Goal: Find specific page/section: Find specific page/section

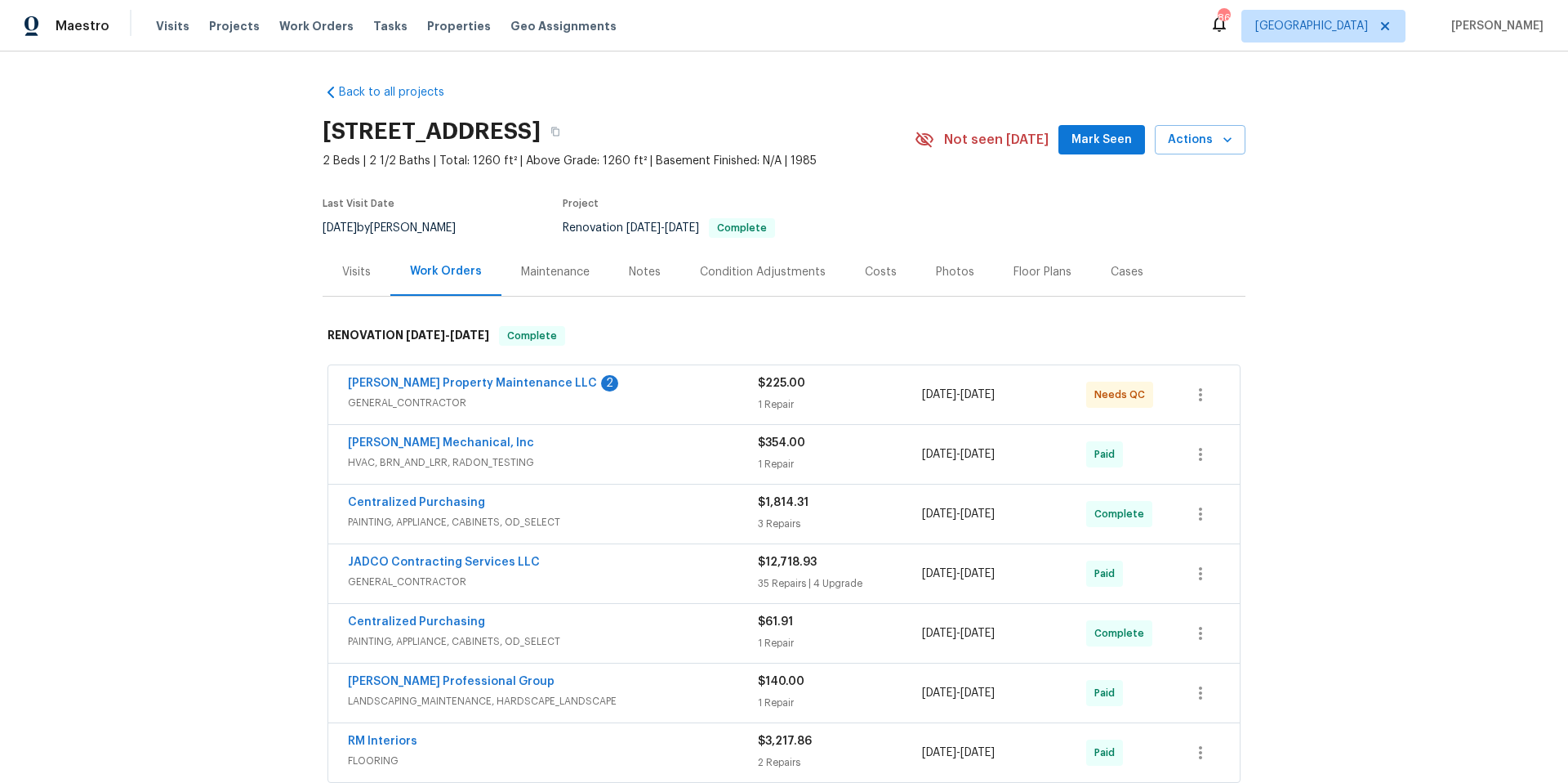
click at [657, 395] on span "GENERAL_CONTRACTOR" at bounding box center [553, 403] width 410 height 17
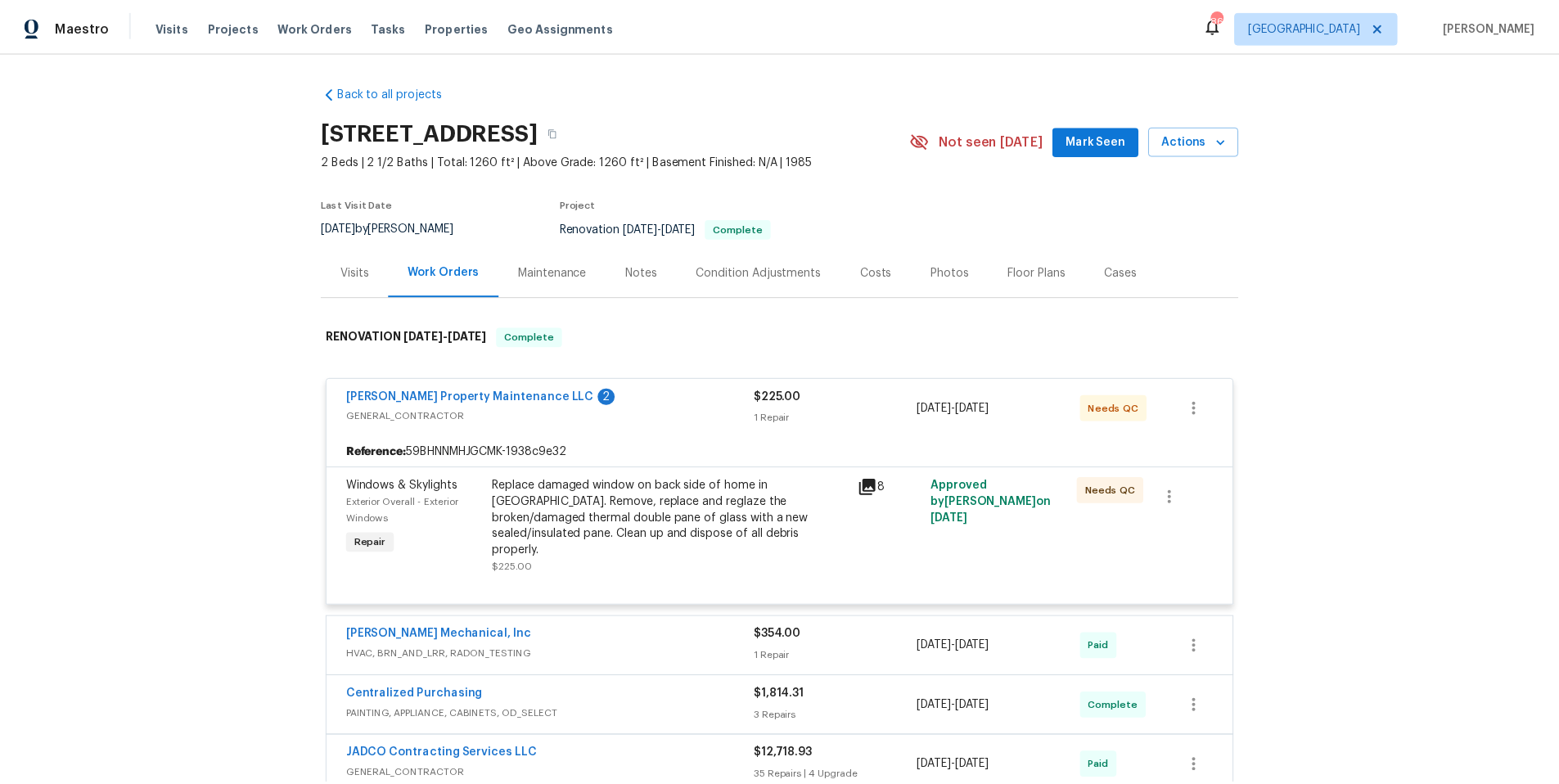
scroll to position [24, 0]
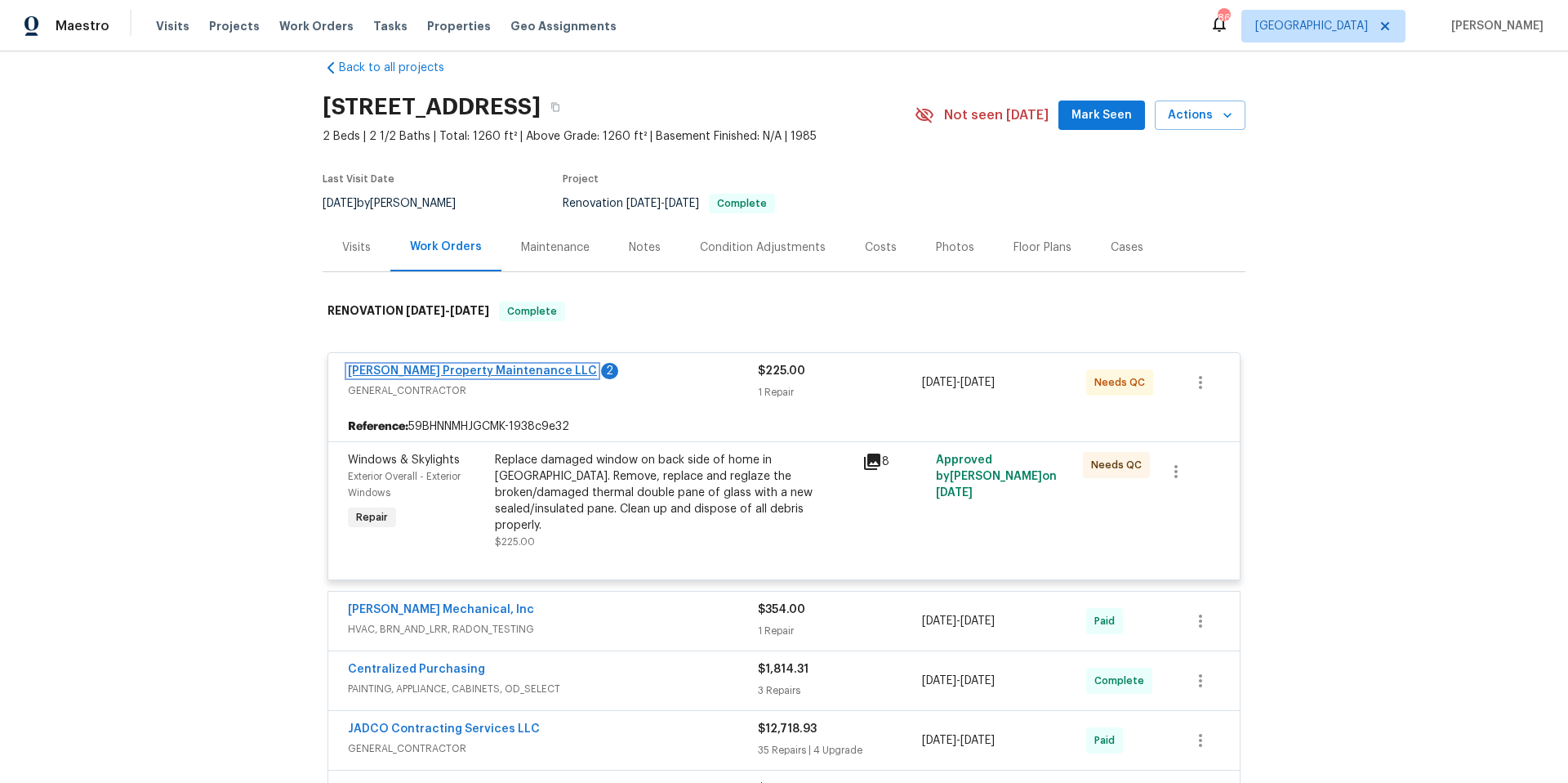
click at [488, 370] on link "[PERSON_NAME] Property Maintenance LLC" at bounding box center [472, 371] width 249 height 12
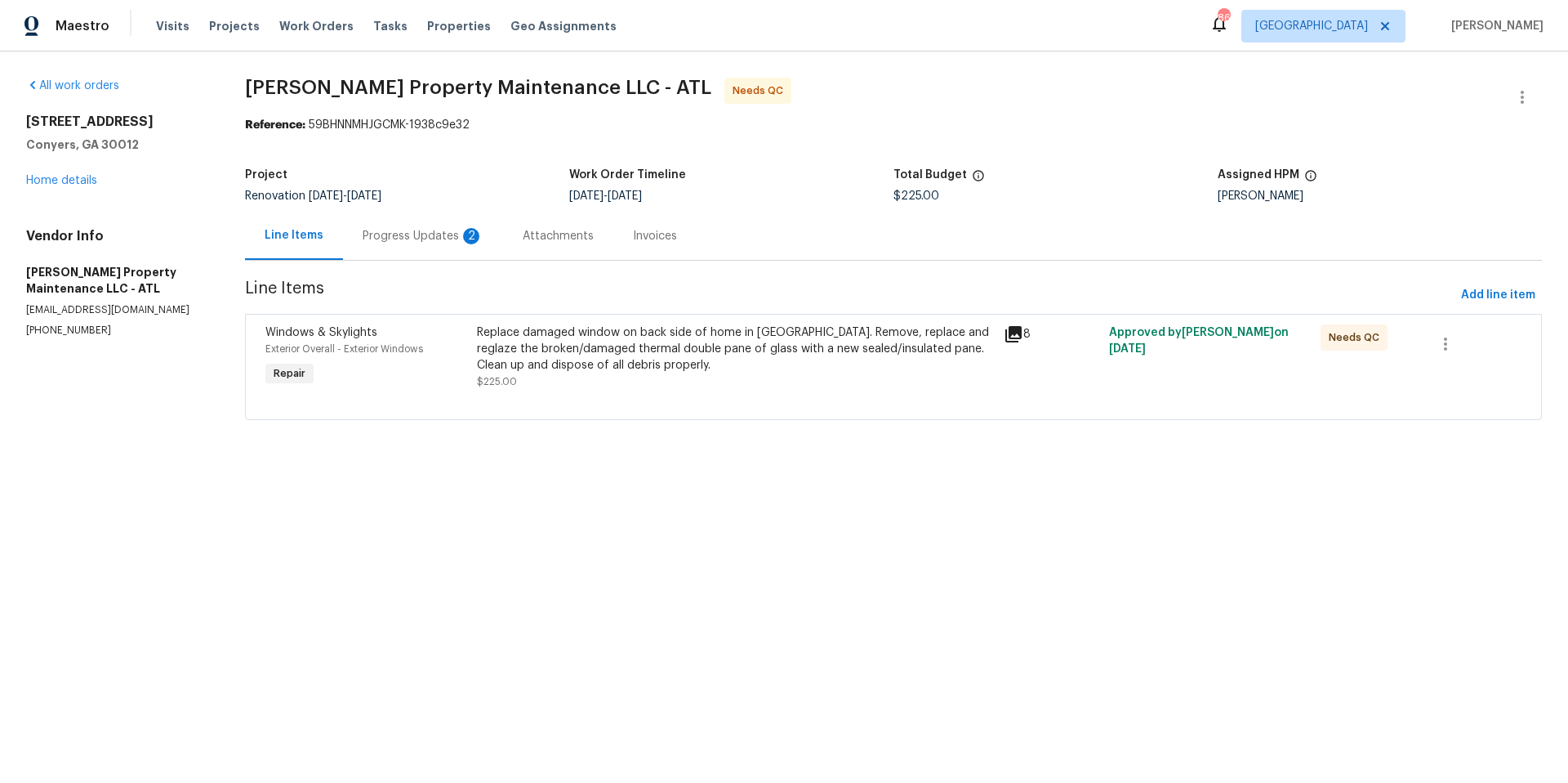
click at [445, 245] on div "Progress Updates 2" at bounding box center [423, 235] width 160 height 48
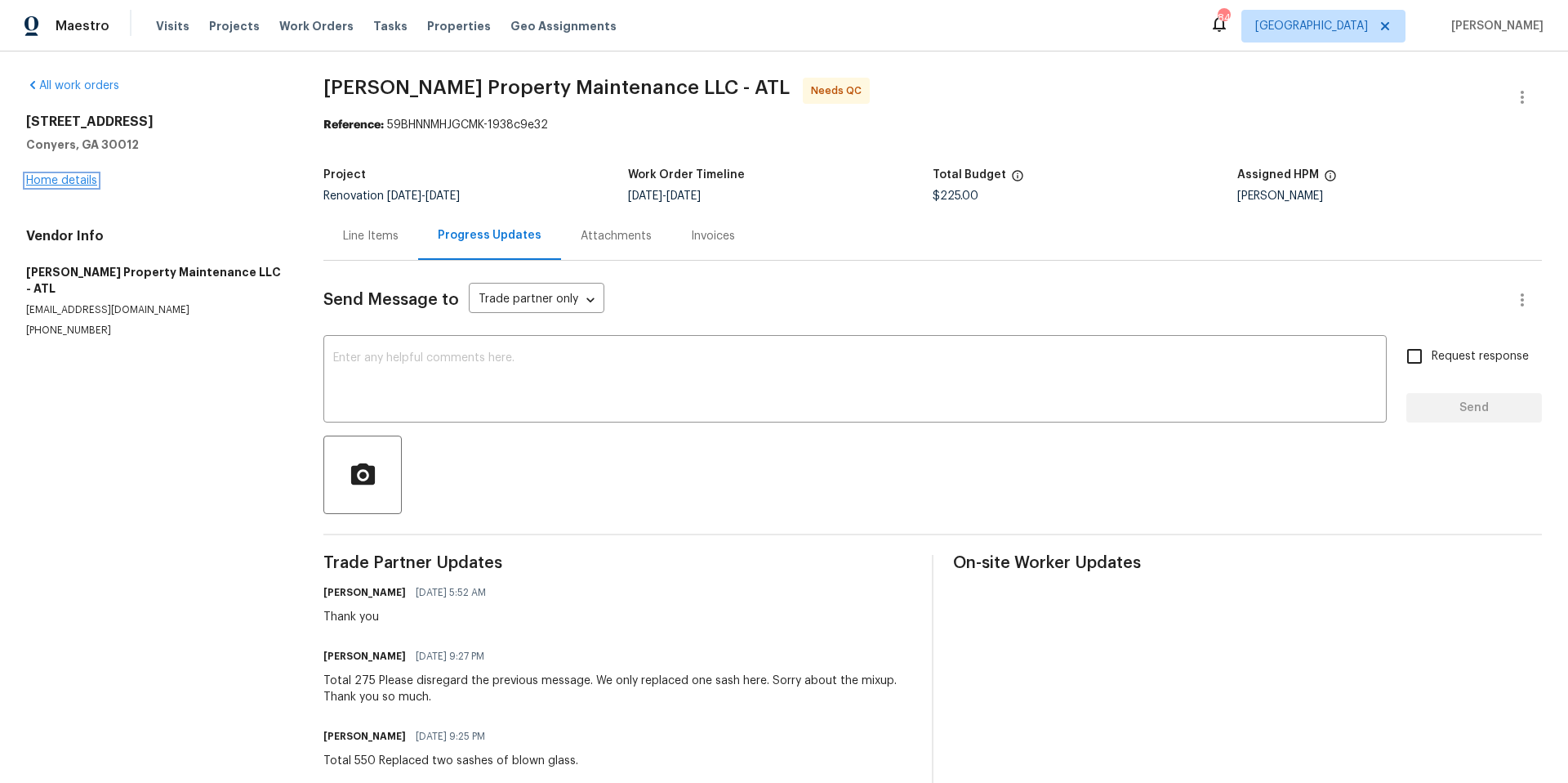
click at [87, 183] on link "Home details" at bounding box center [62, 181] width 71 height 12
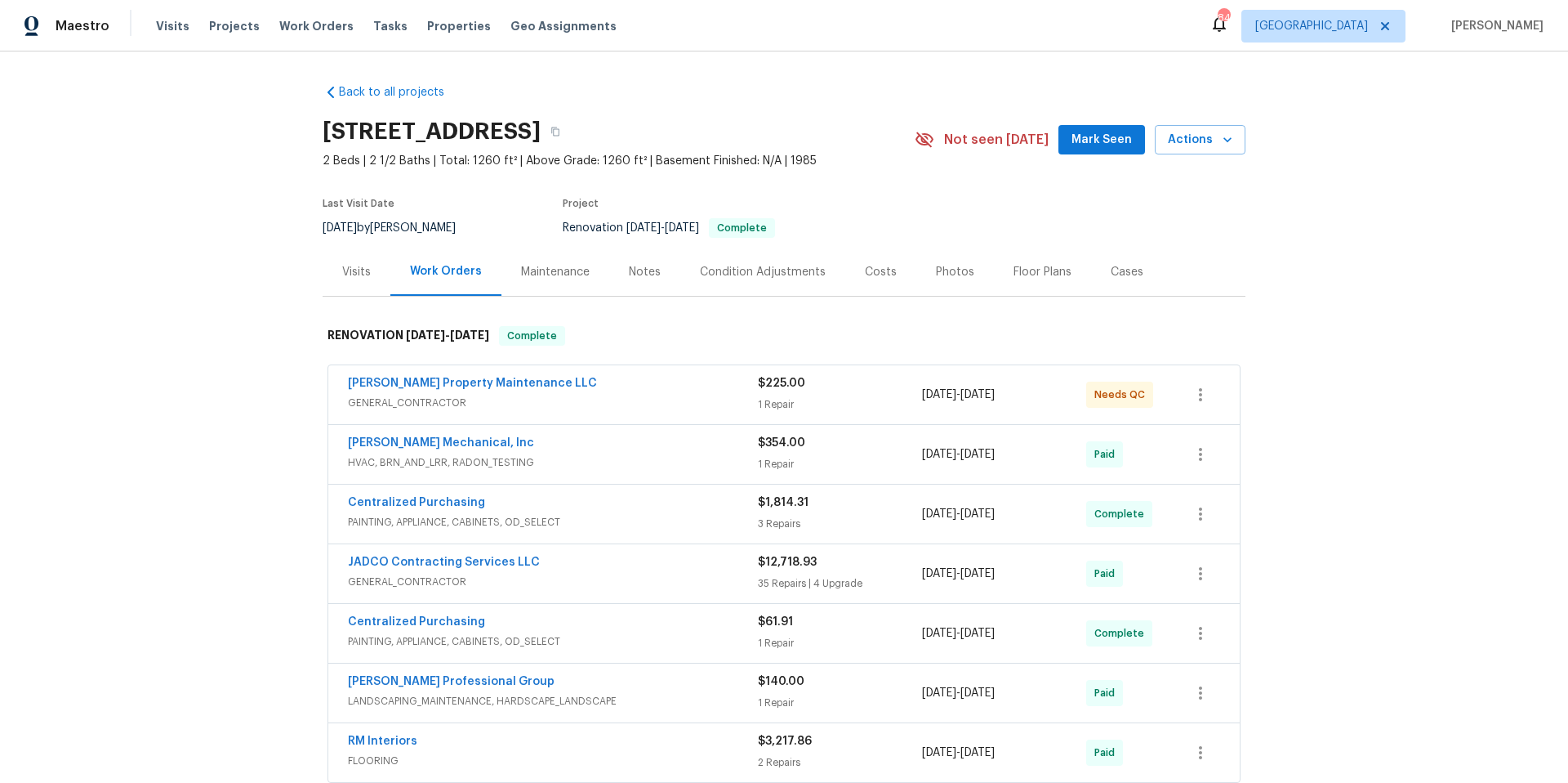
click at [449, 449] on span "[PERSON_NAME] Mechanical, Inc" at bounding box center [441, 443] width 187 height 17
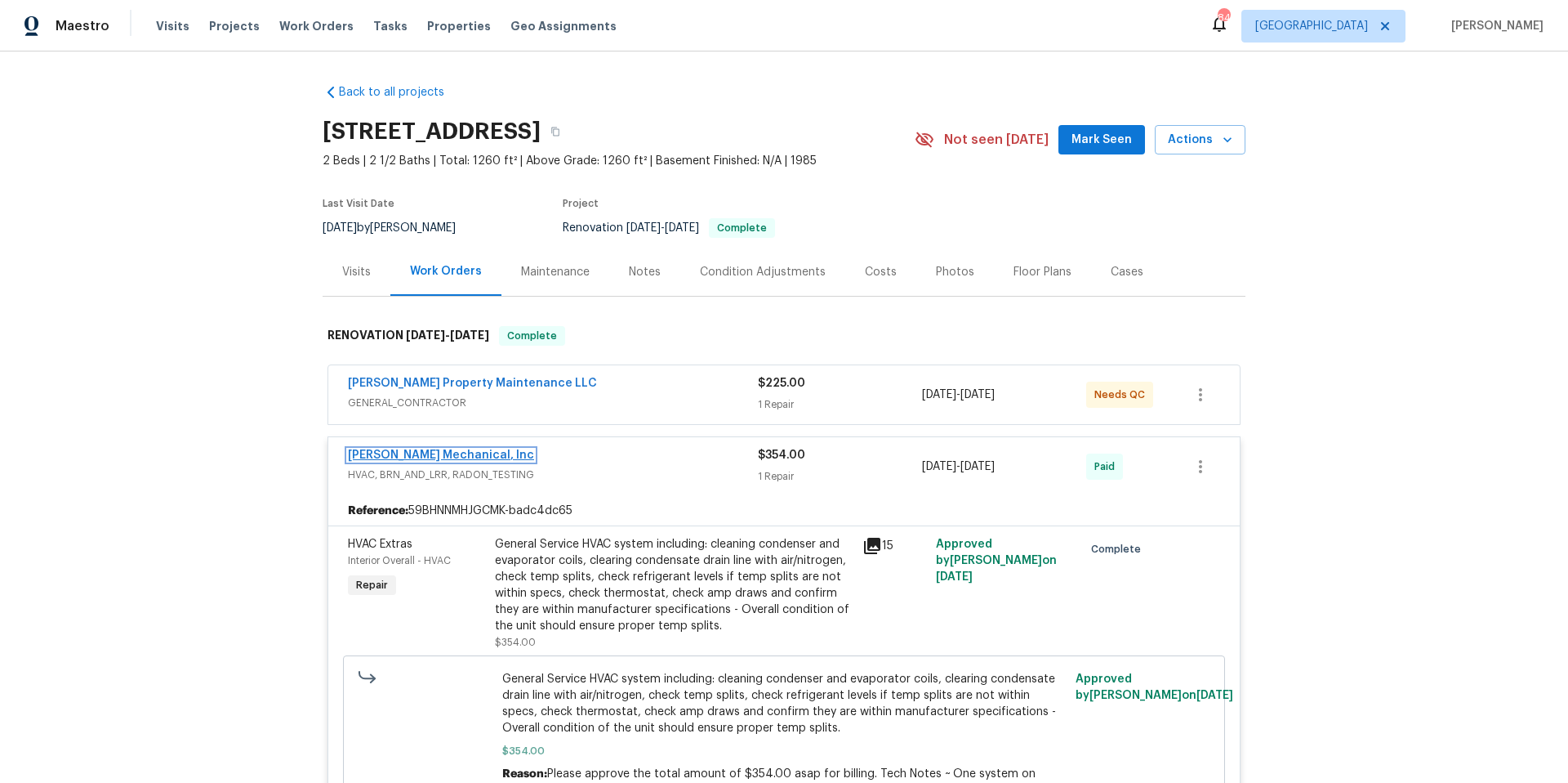
click at [449, 450] on link "[PERSON_NAME] Mechanical, Inc" at bounding box center [441, 456] width 187 height 12
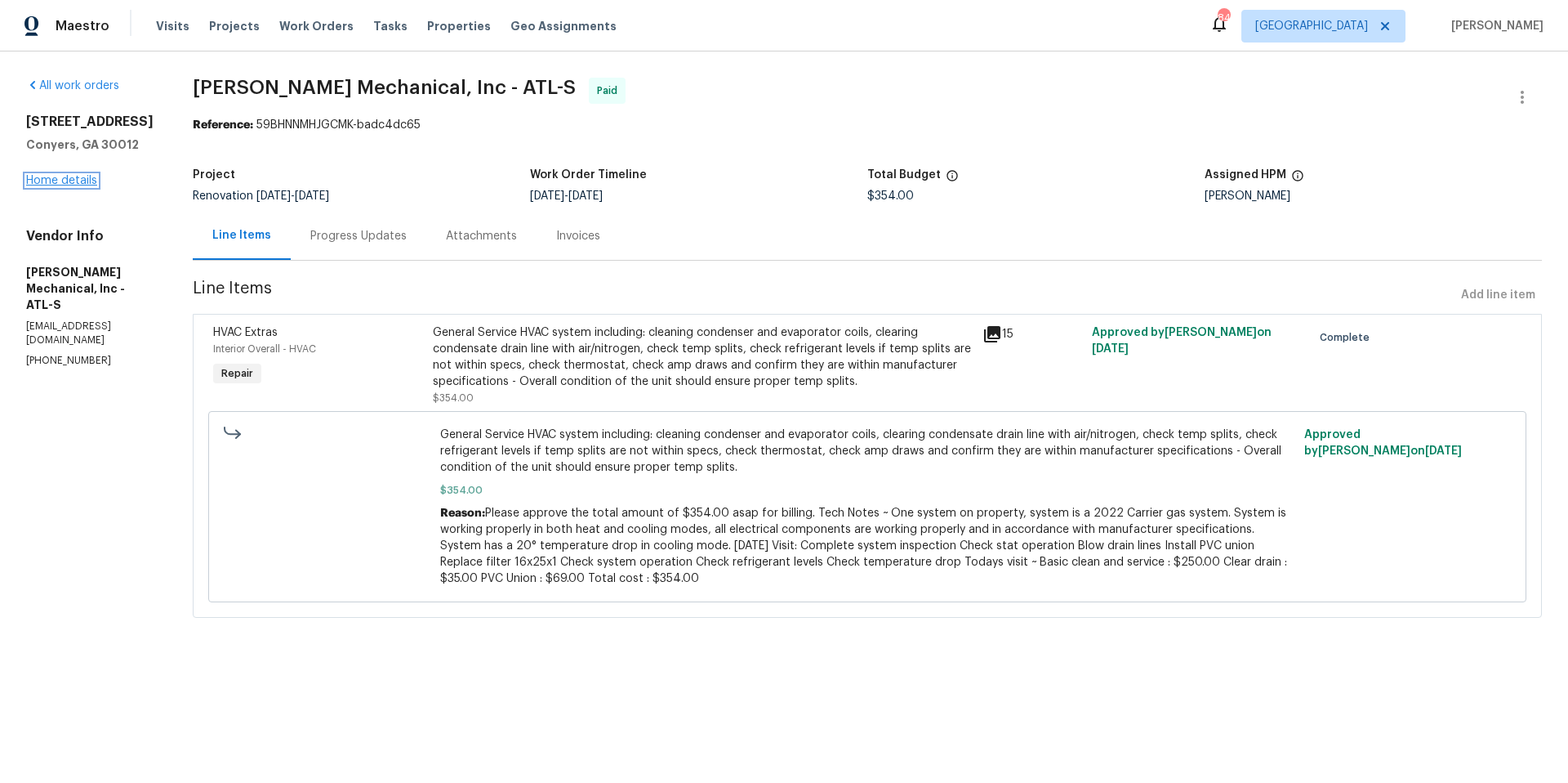
click at [90, 181] on link "Home details" at bounding box center [62, 181] width 71 height 12
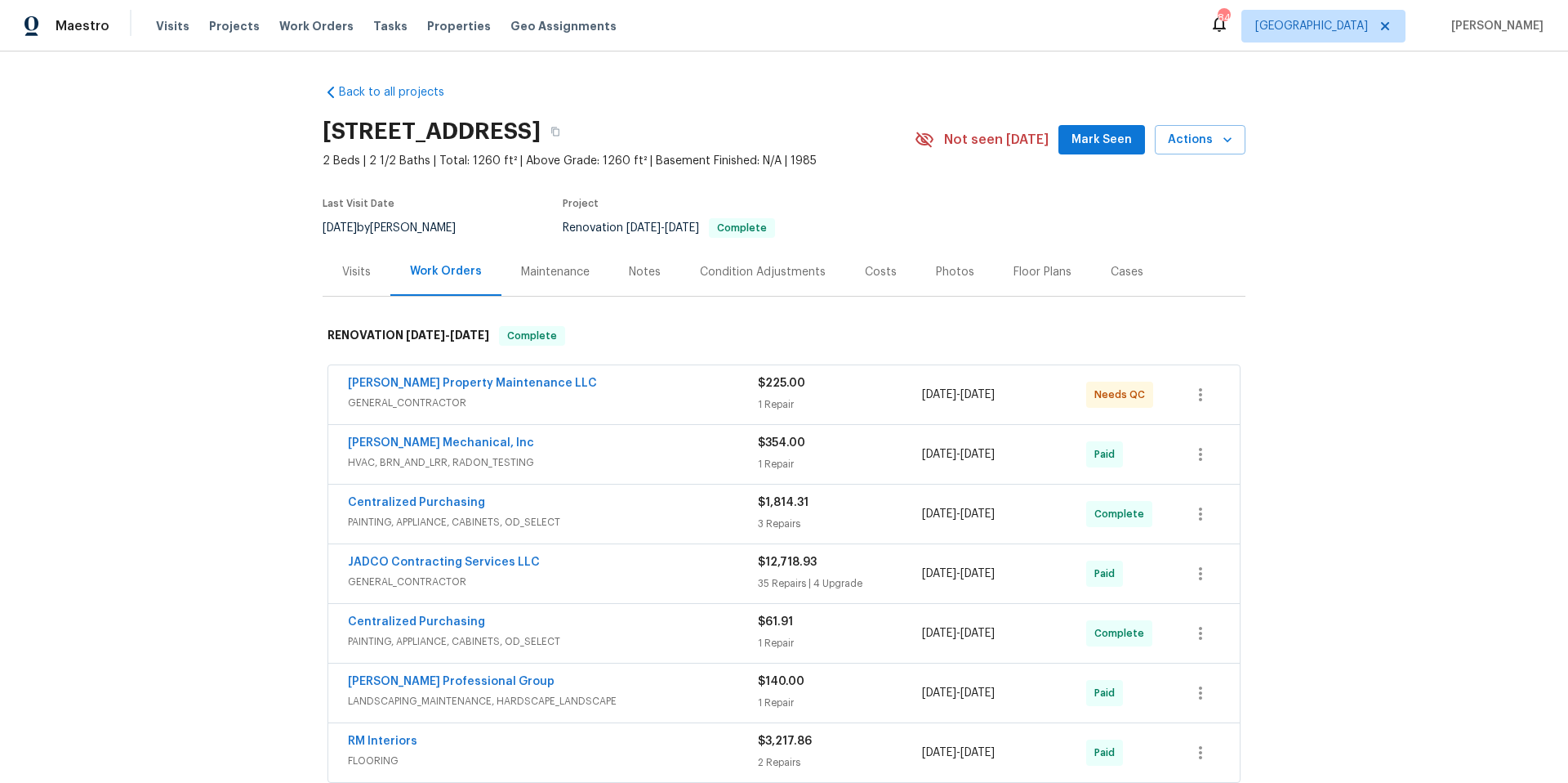
click at [637, 264] on div "Notes" at bounding box center [645, 272] width 32 height 17
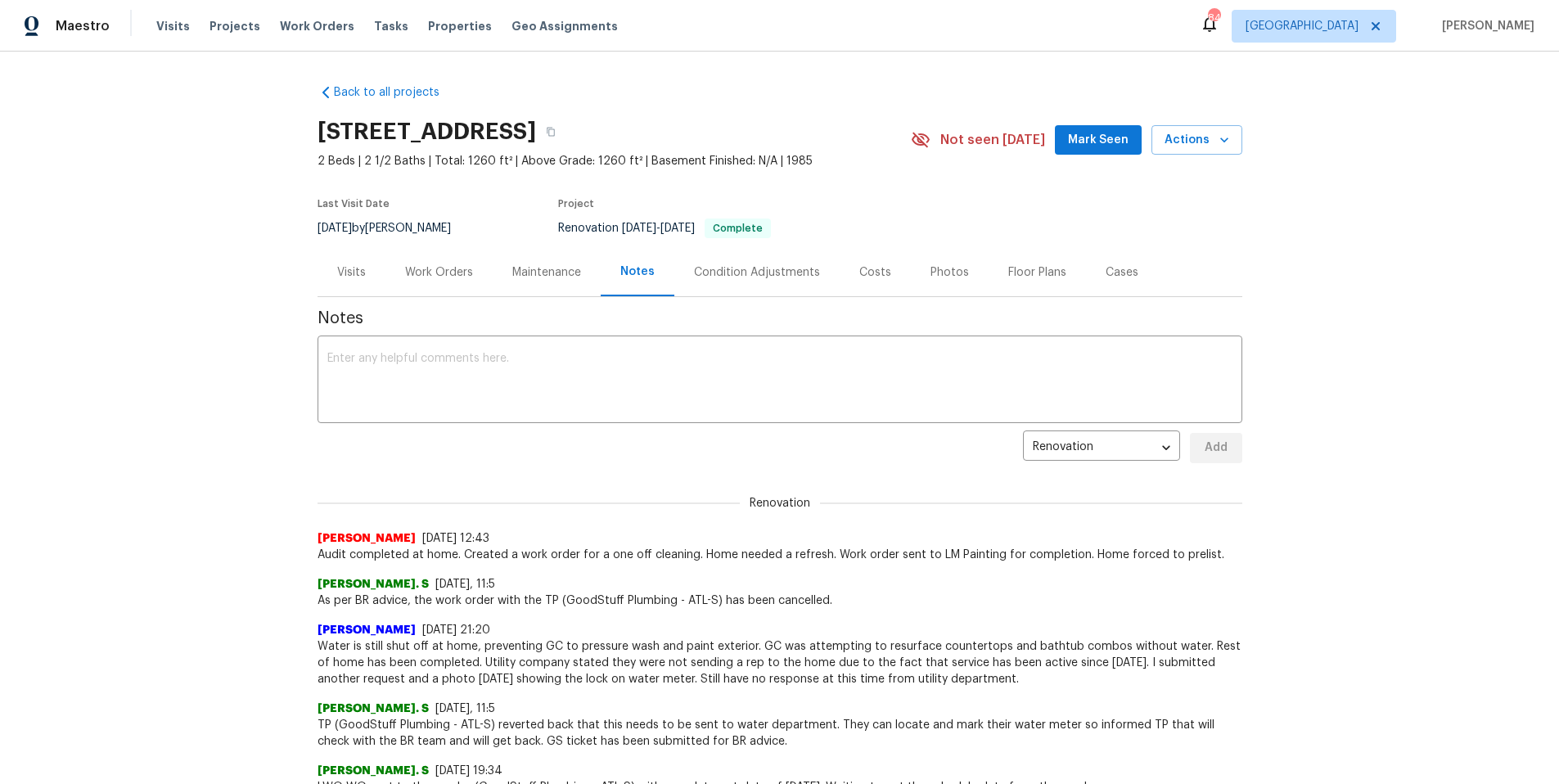
click at [337, 265] on div "Visits" at bounding box center [351, 272] width 28 height 17
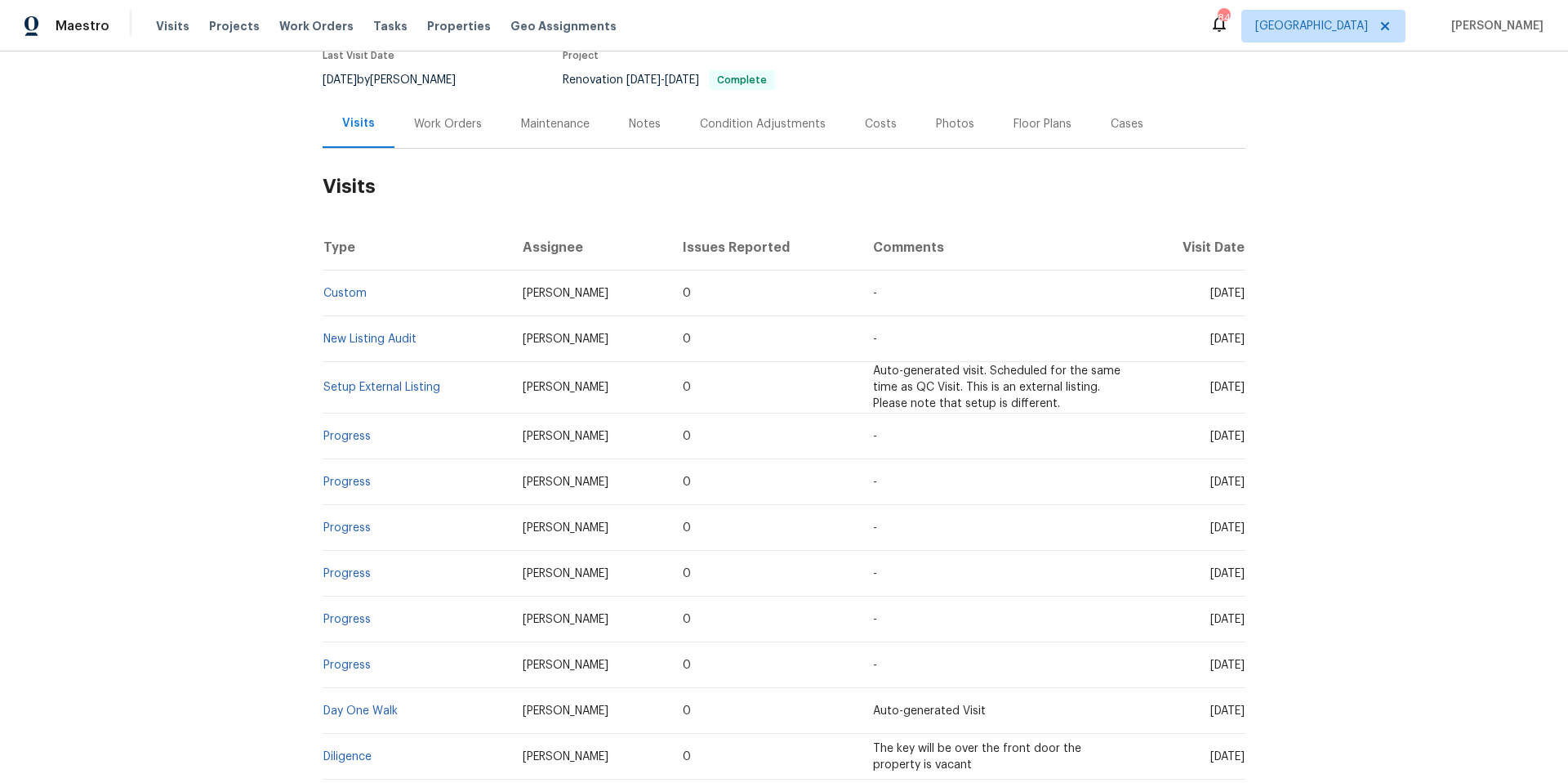
scroll to position [268, 0]
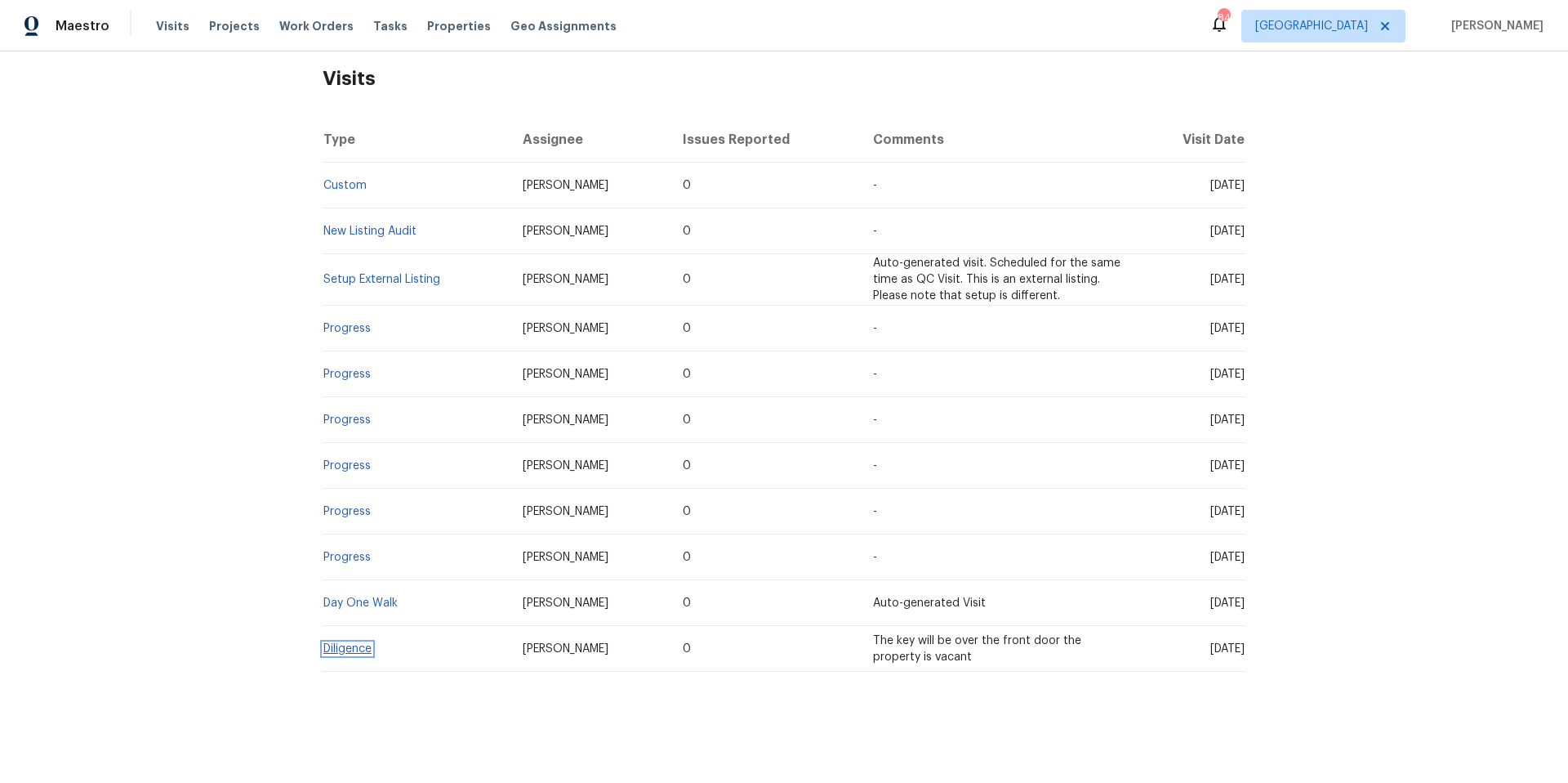
click at [350, 643] on link "Diligence" at bounding box center [347, 649] width 48 height 12
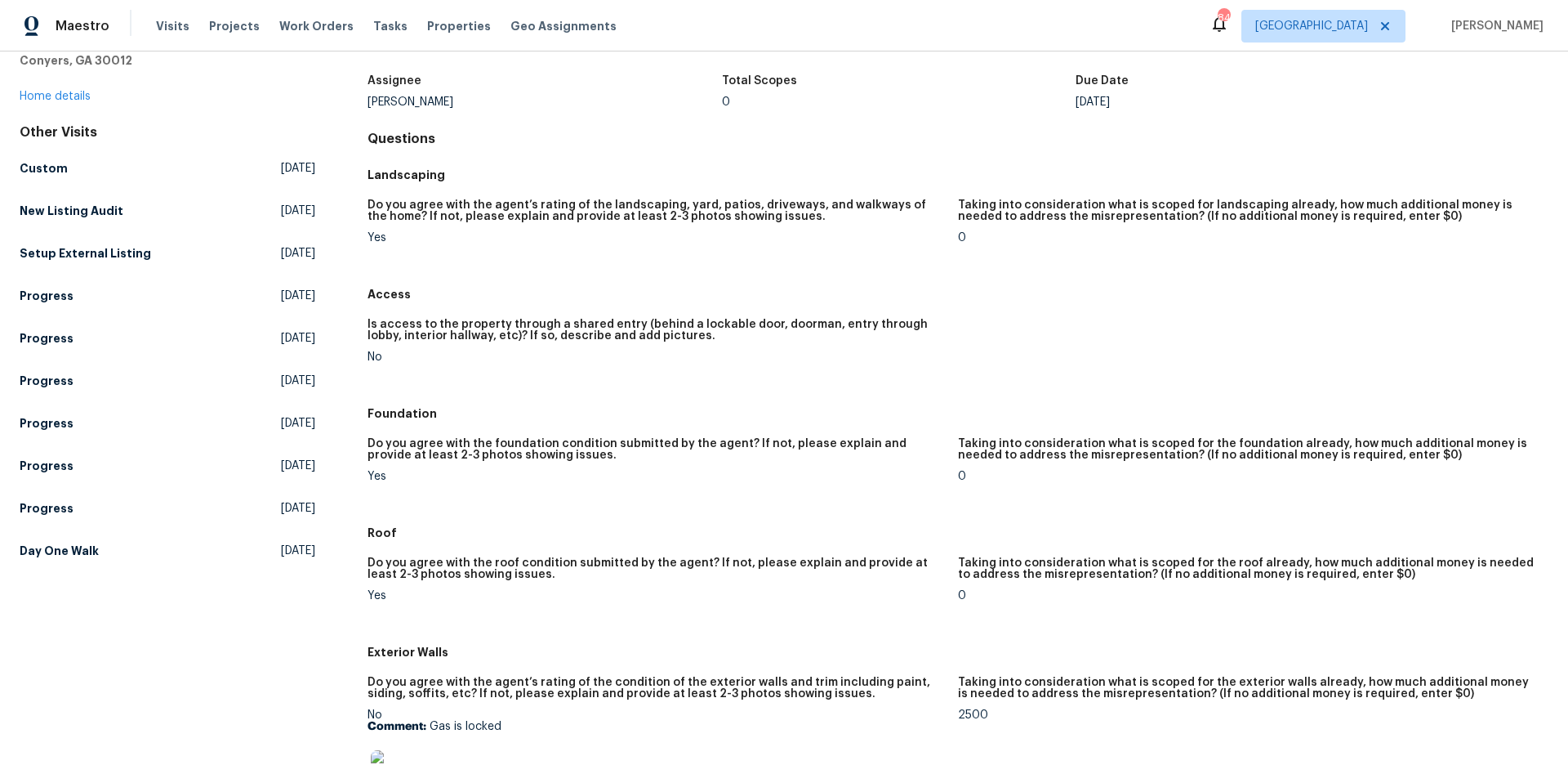
scroll to position [296, 0]
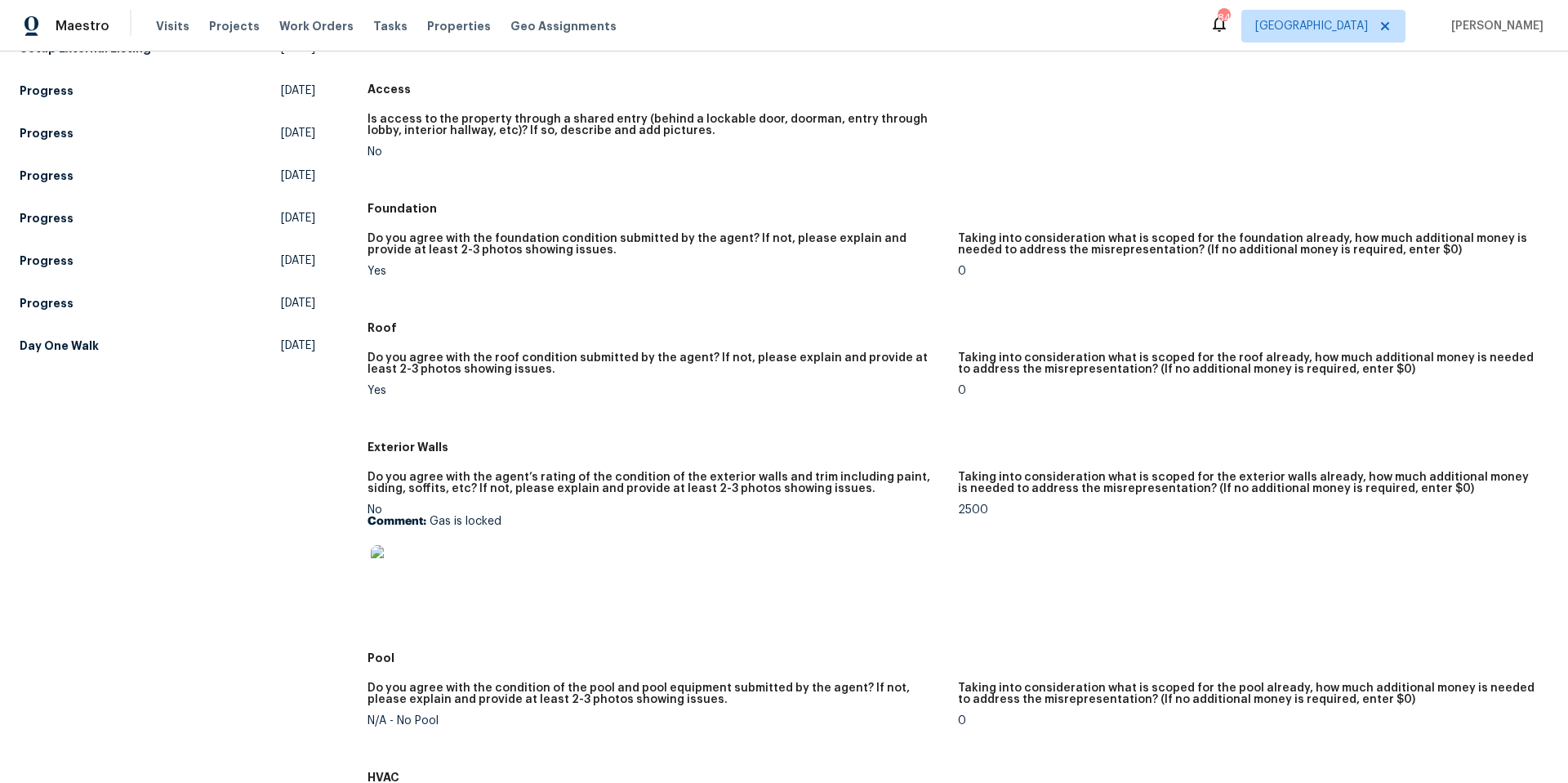
click at [401, 570] on img at bounding box center [396, 571] width 52 height 52
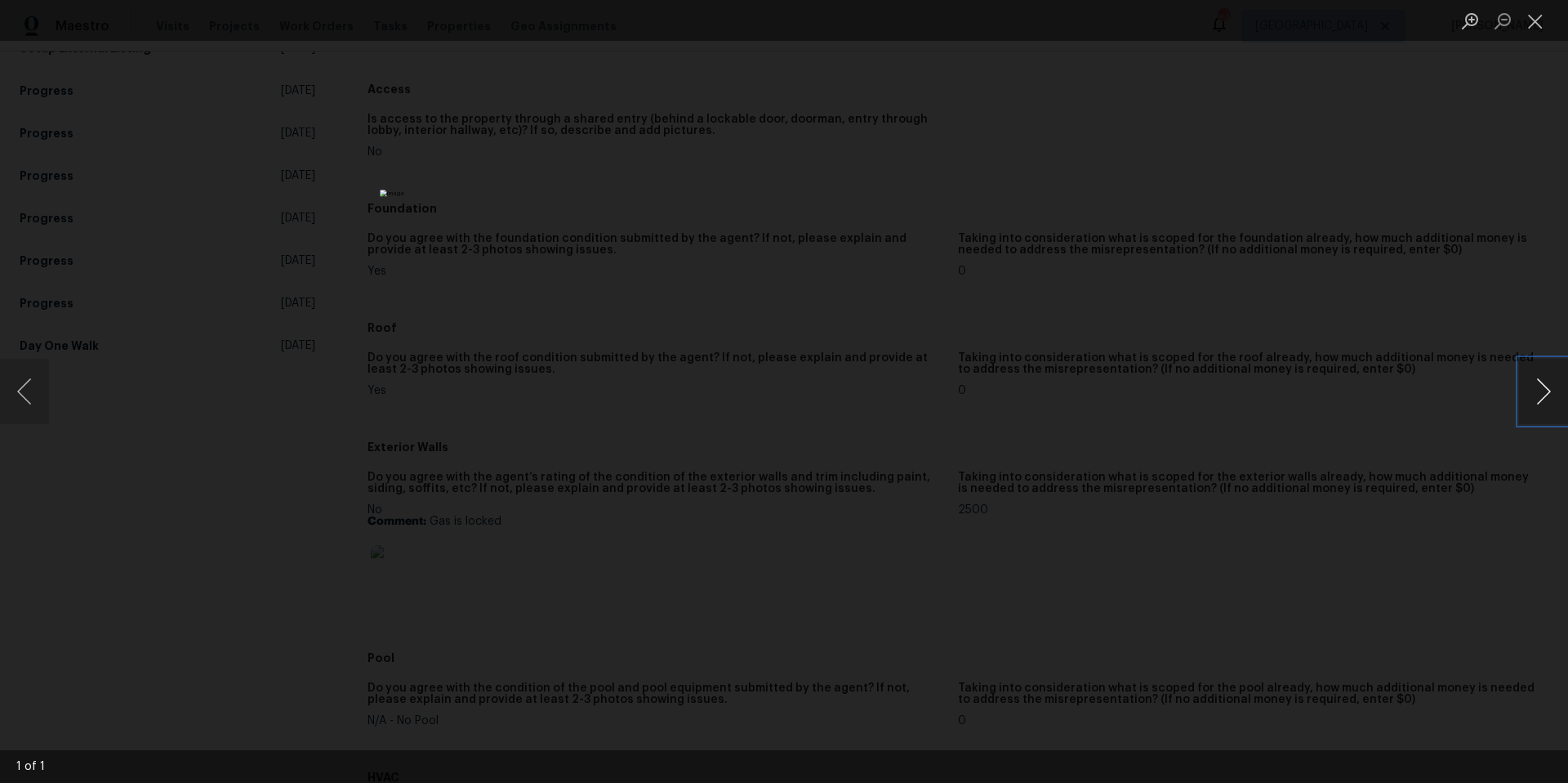
click at [1530, 391] on button "Next image" at bounding box center [1544, 391] width 49 height 65
click at [1530, 27] on button "Close lightbox" at bounding box center [1535, 21] width 32 height 28
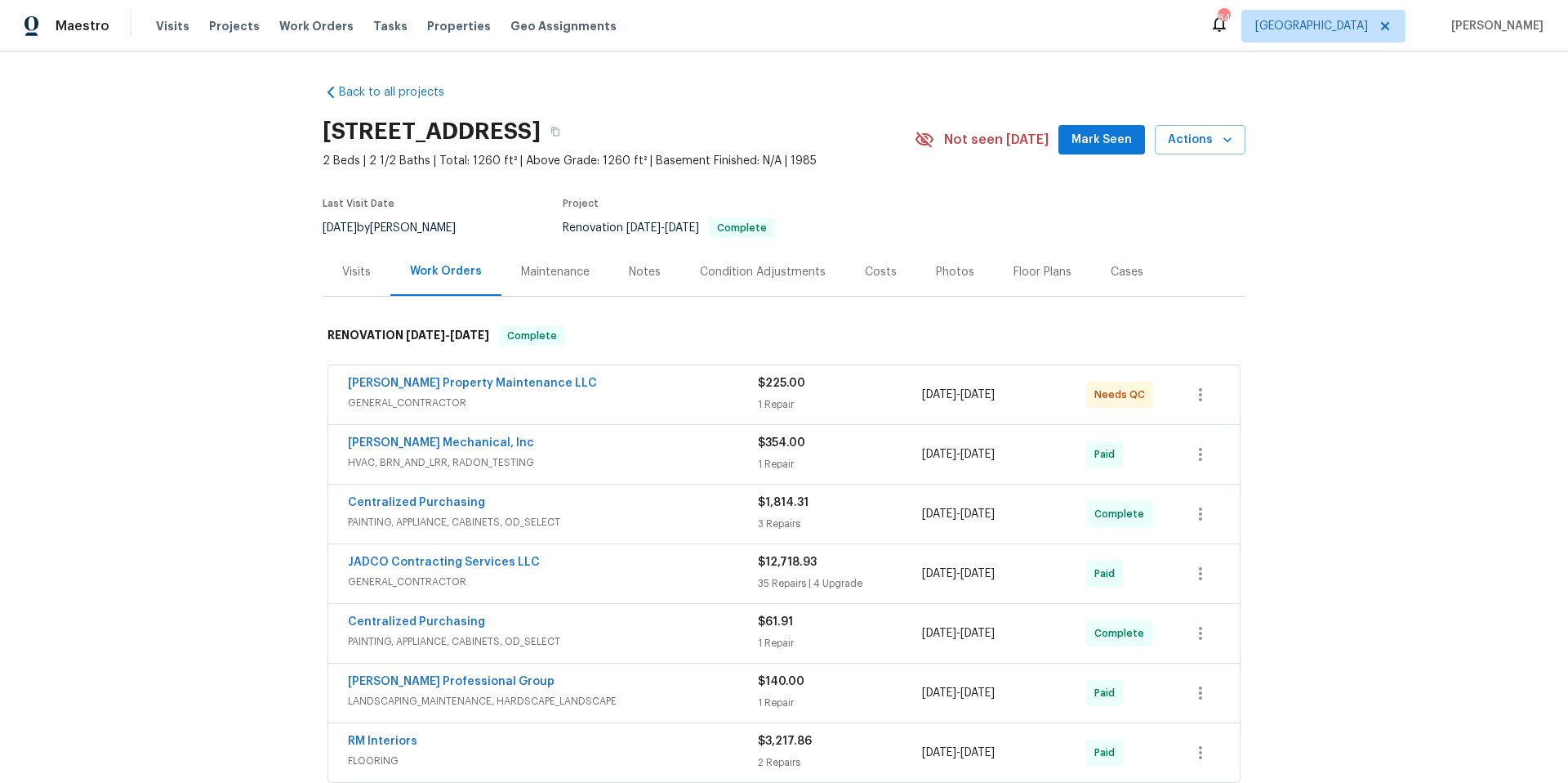
click at [346, 272] on div "Visits" at bounding box center [356, 272] width 28 height 17
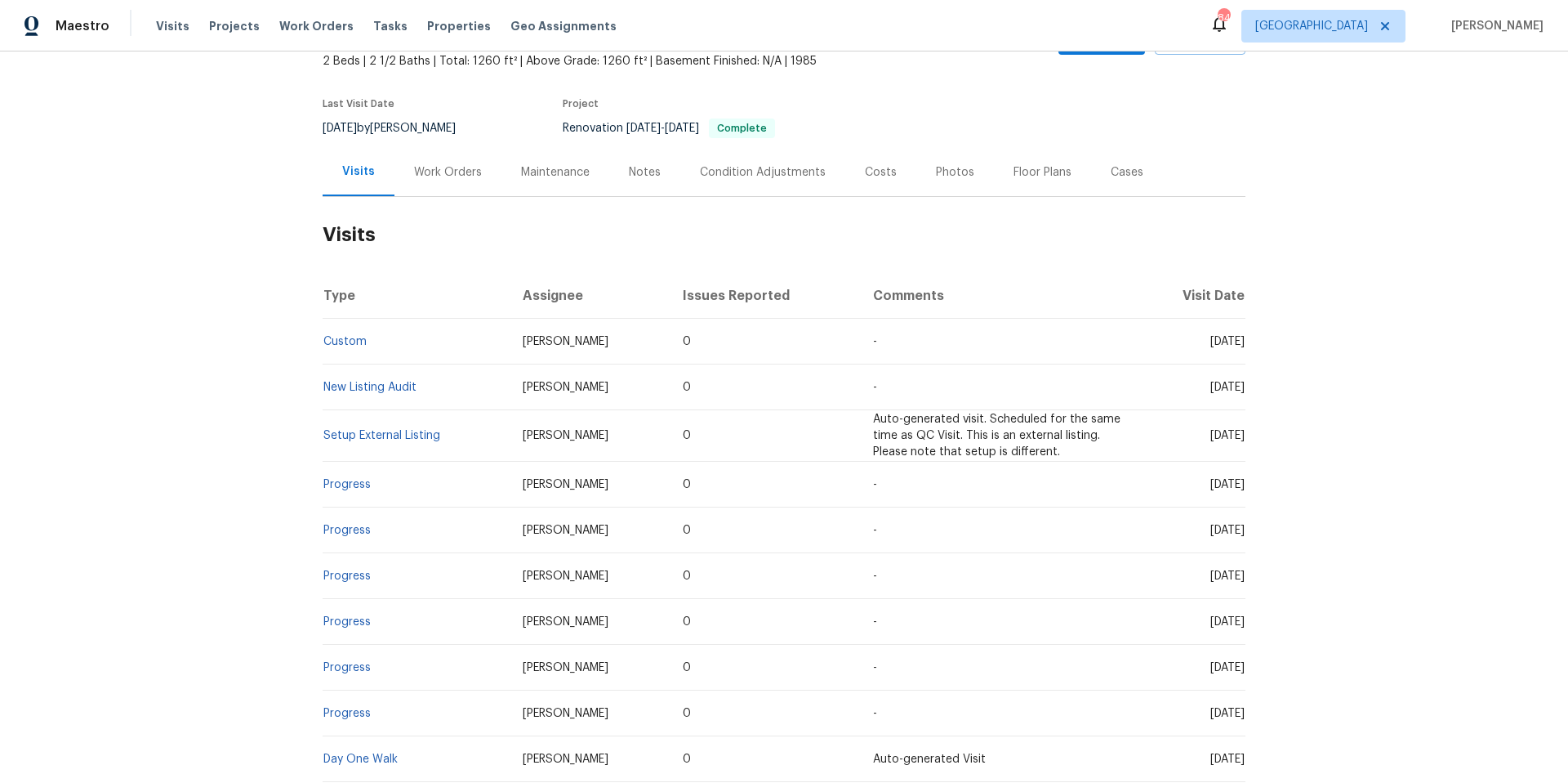
scroll to position [268, 0]
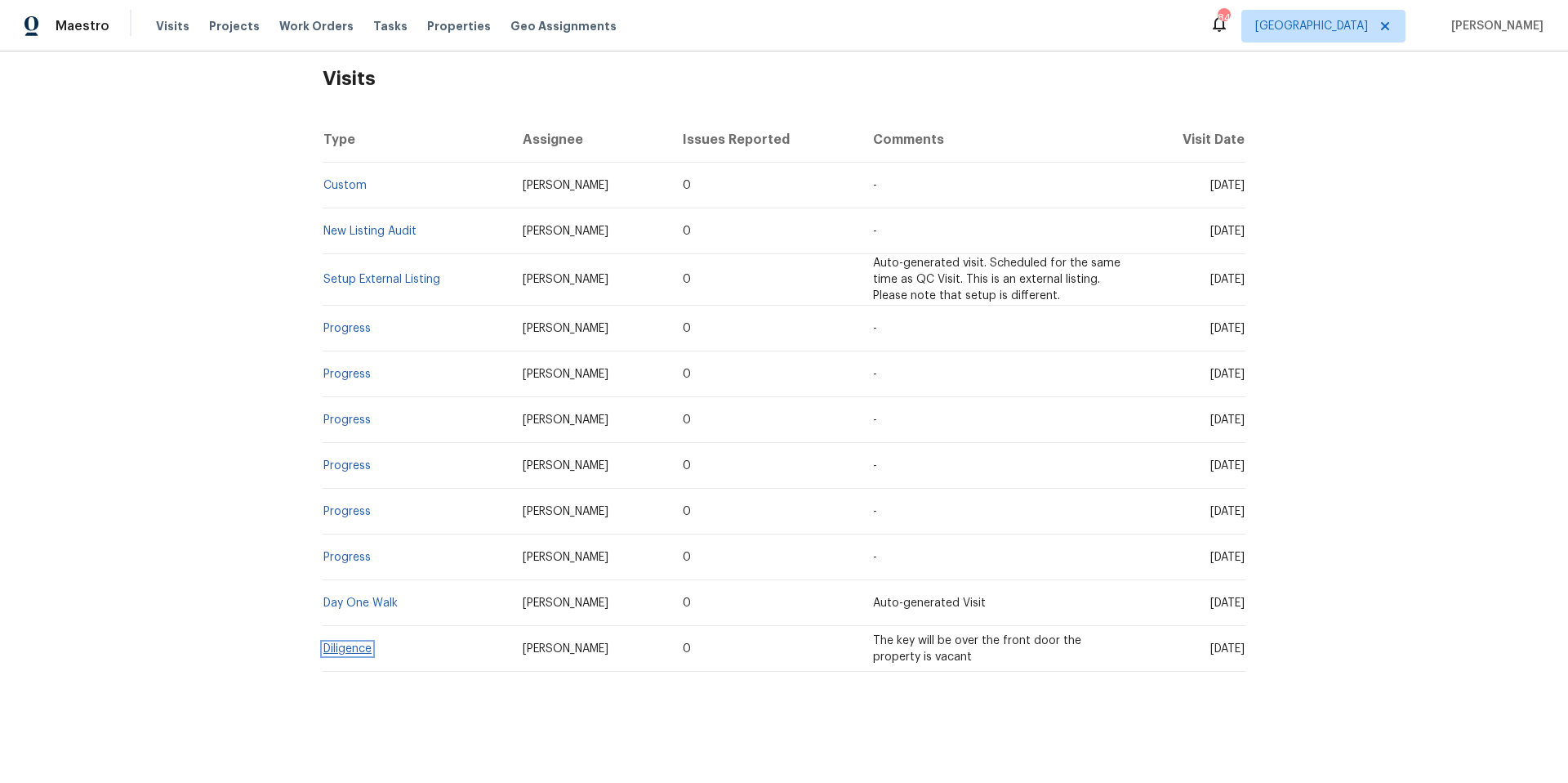
click at [342, 643] on link "Diligence" at bounding box center [347, 649] width 48 height 12
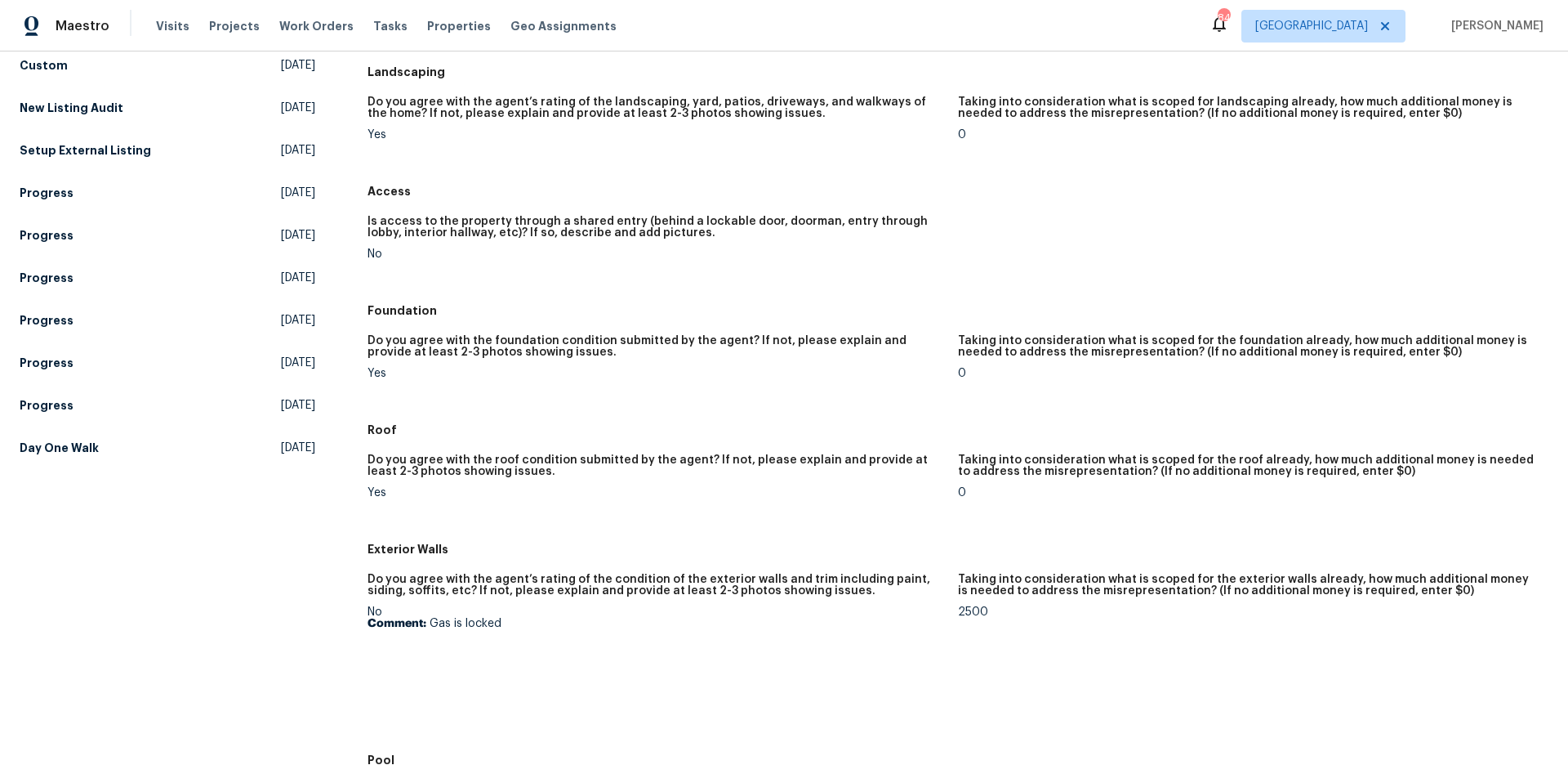
scroll to position [512, 0]
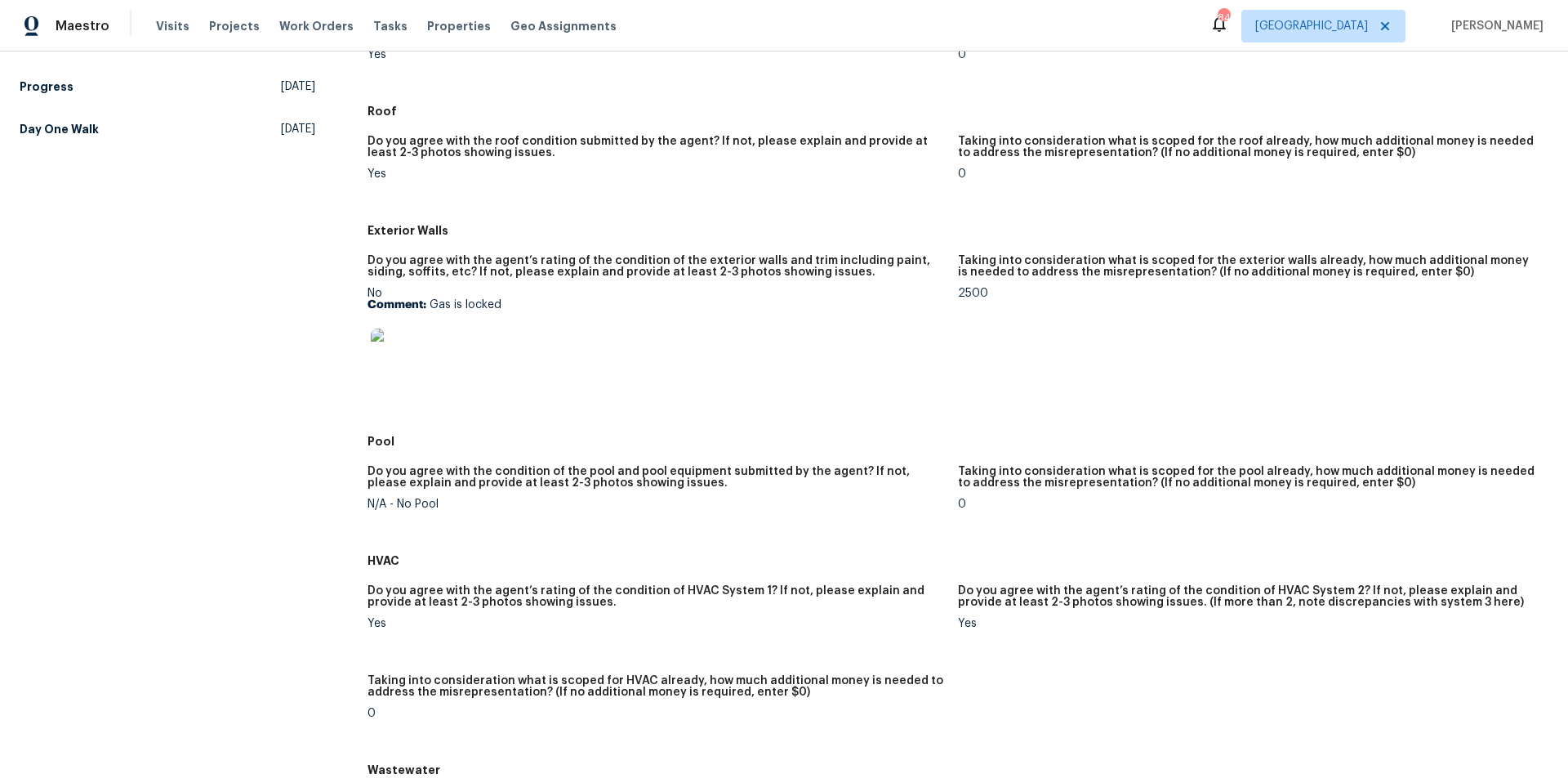
click at [401, 366] on img at bounding box center [396, 354] width 52 height 52
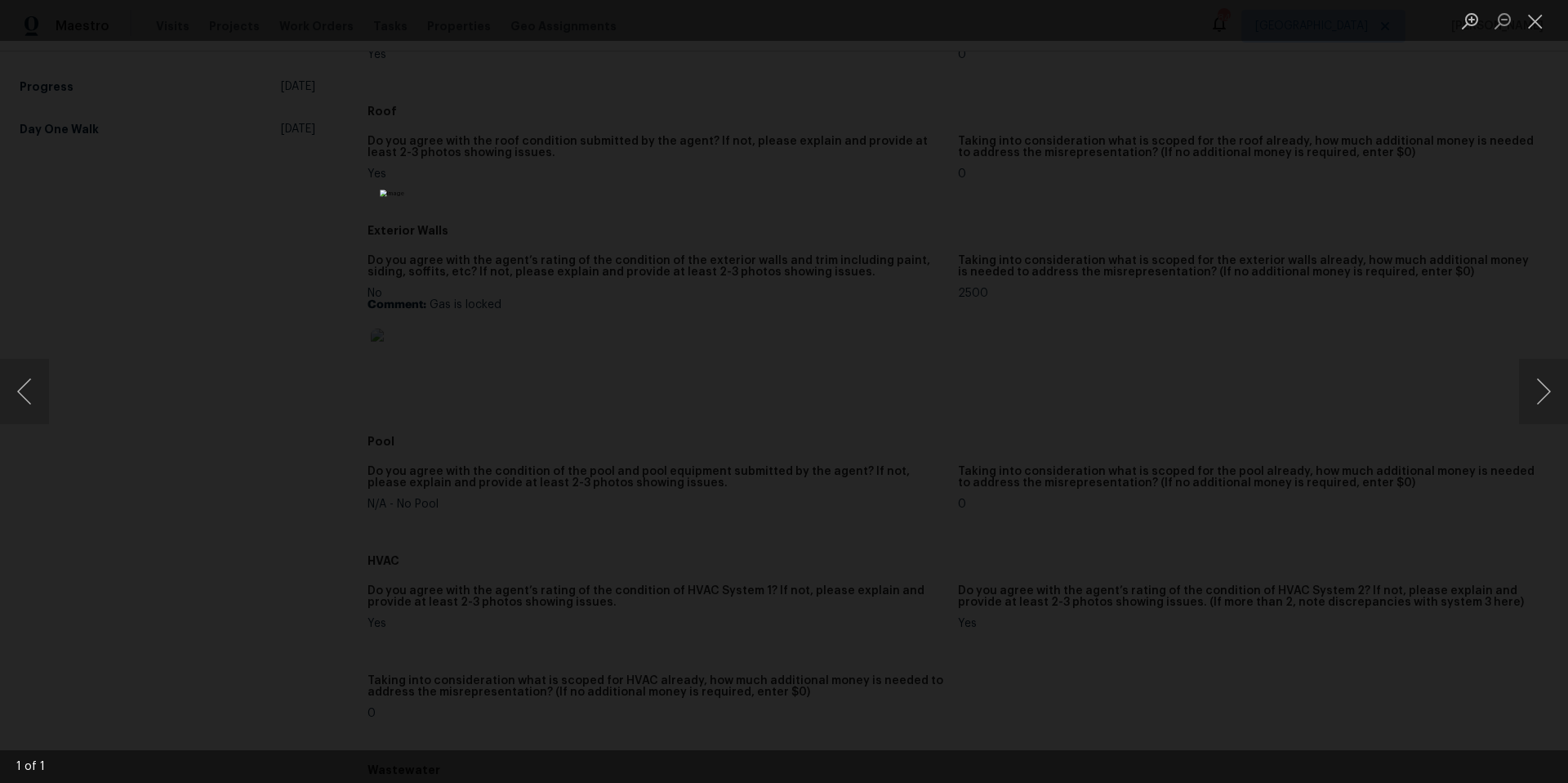
click at [1131, 216] on div "Lightbox" at bounding box center [784, 391] width 1568 height 783
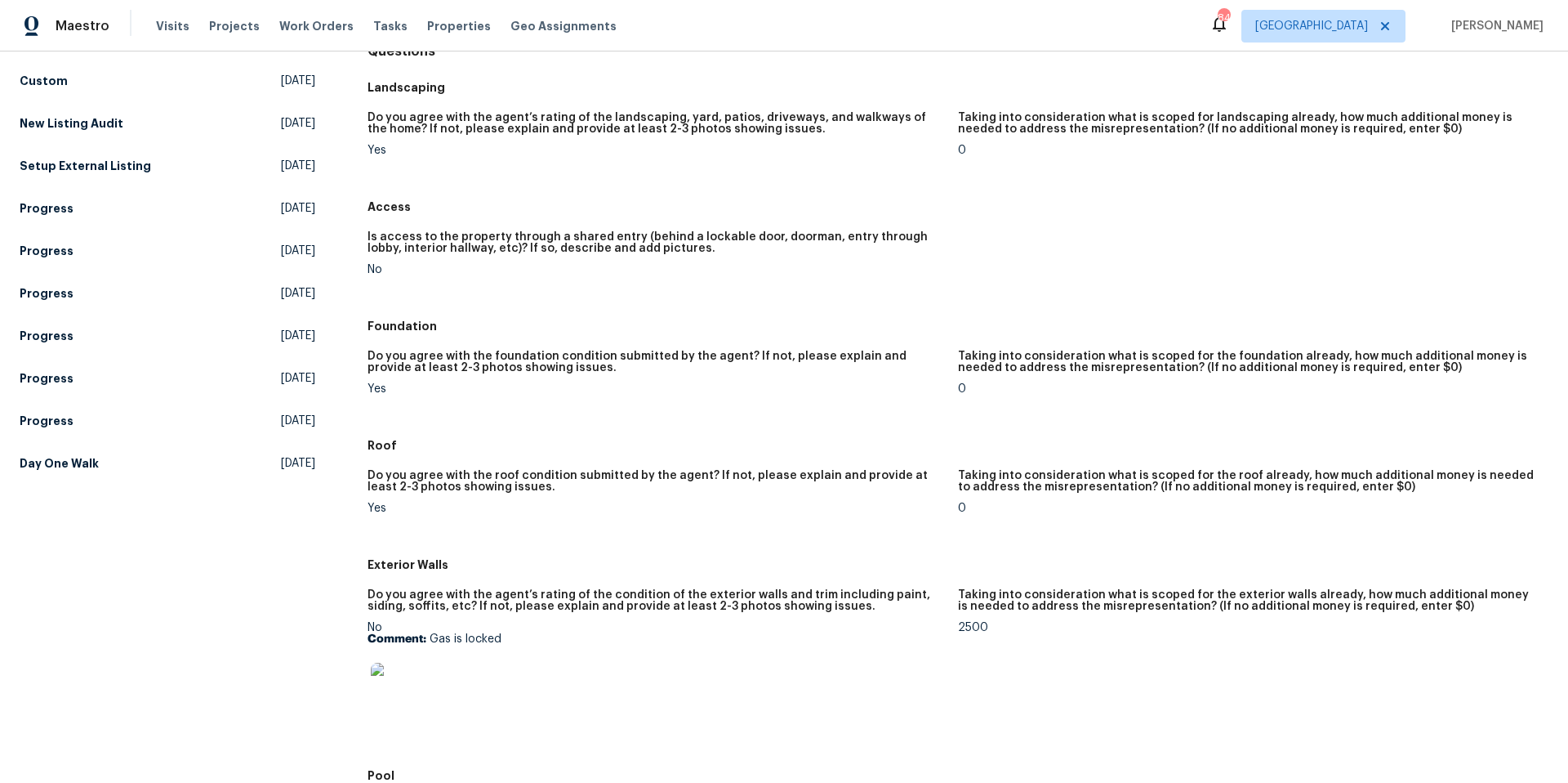
scroll to position [0, 0]
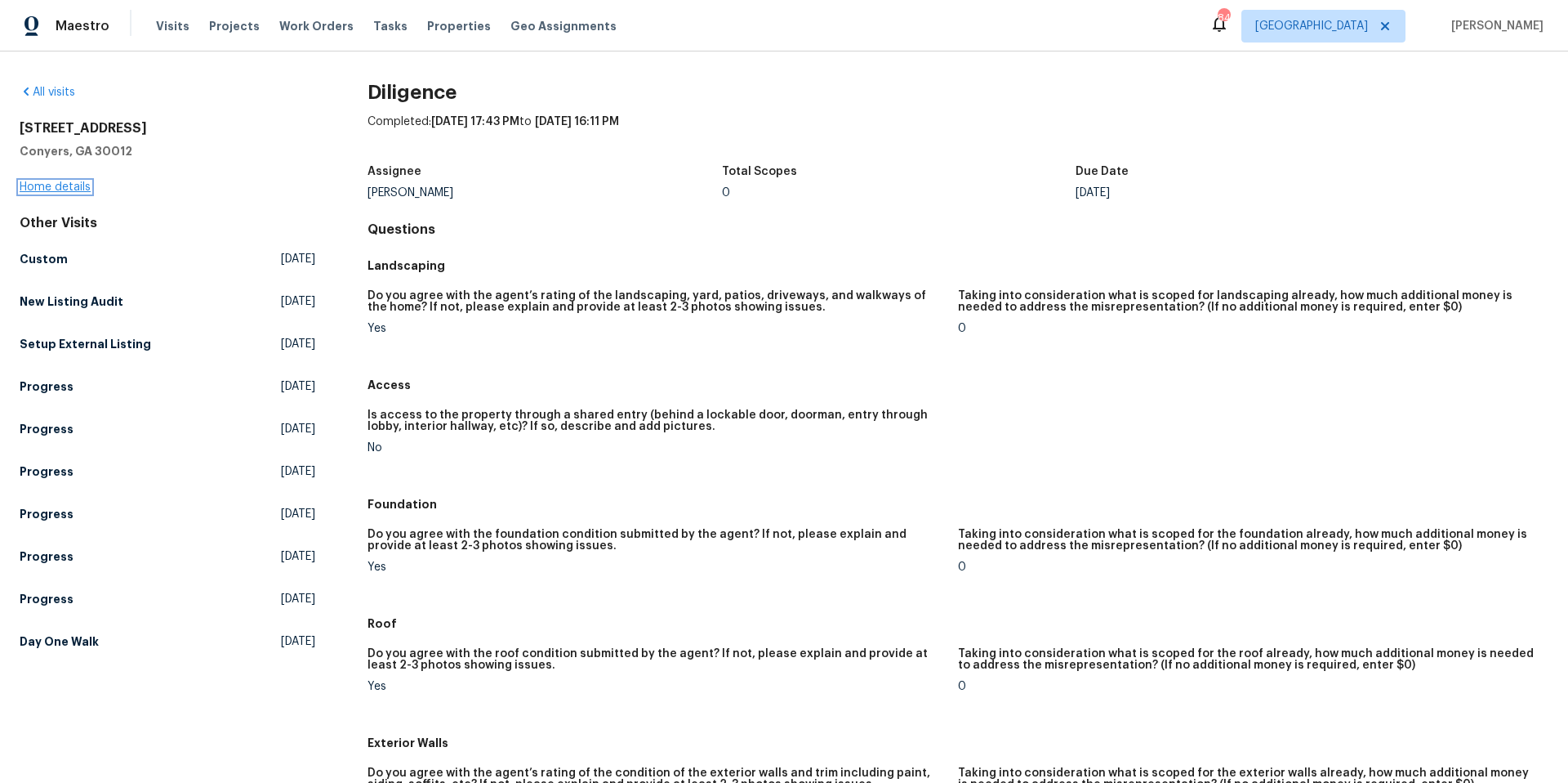
click at [81, 188] on link "Home details" at bounding box center [55, 188] width 71 height 12
